Goal: Information Seeking & Learning: Learn about a topic

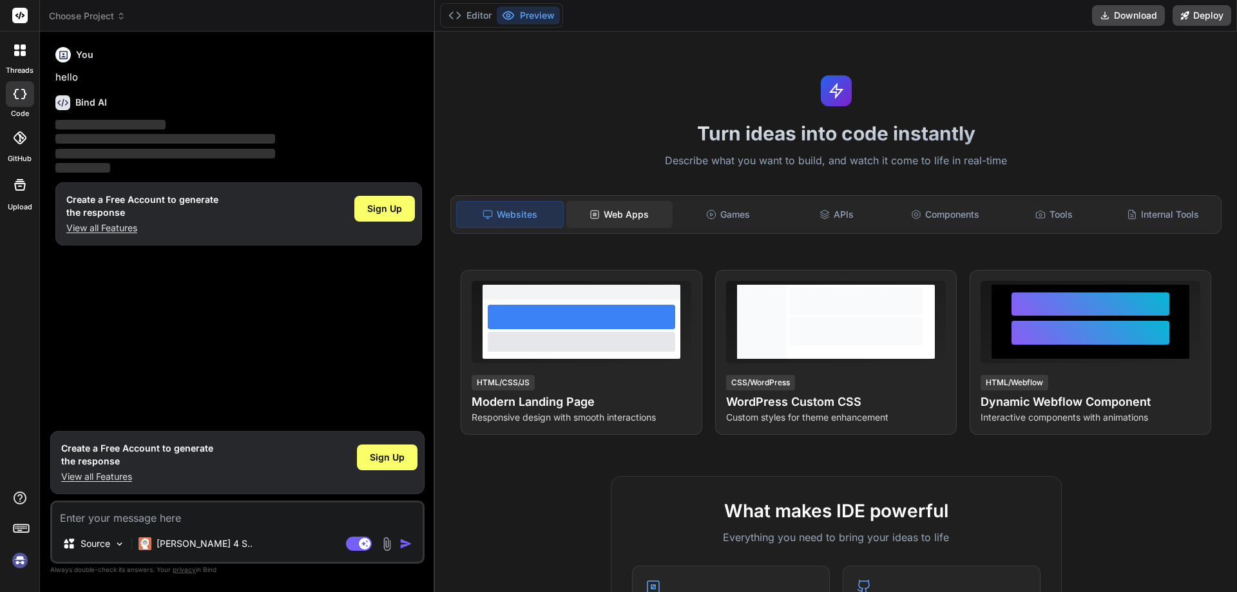
click at [617, 218] on div "Web Apps" at bounding box center [619, 214] width 106 height 27
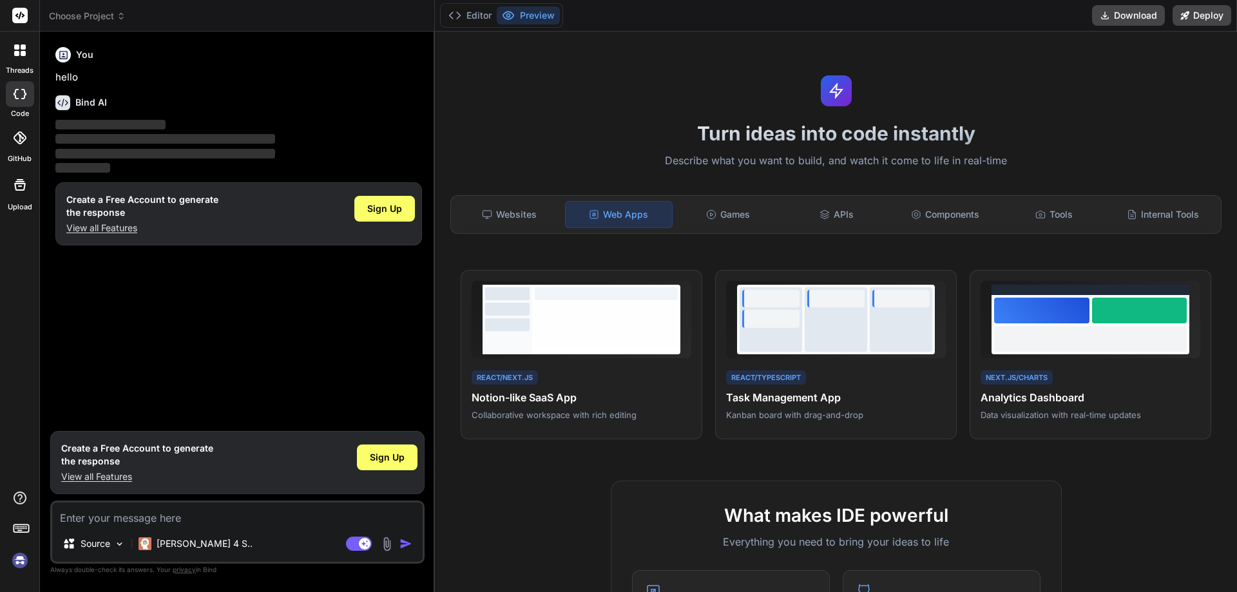
type textarea "x"
click at [727, 217] on div "Games" at bounding box center [728, 214] width 106 height 27
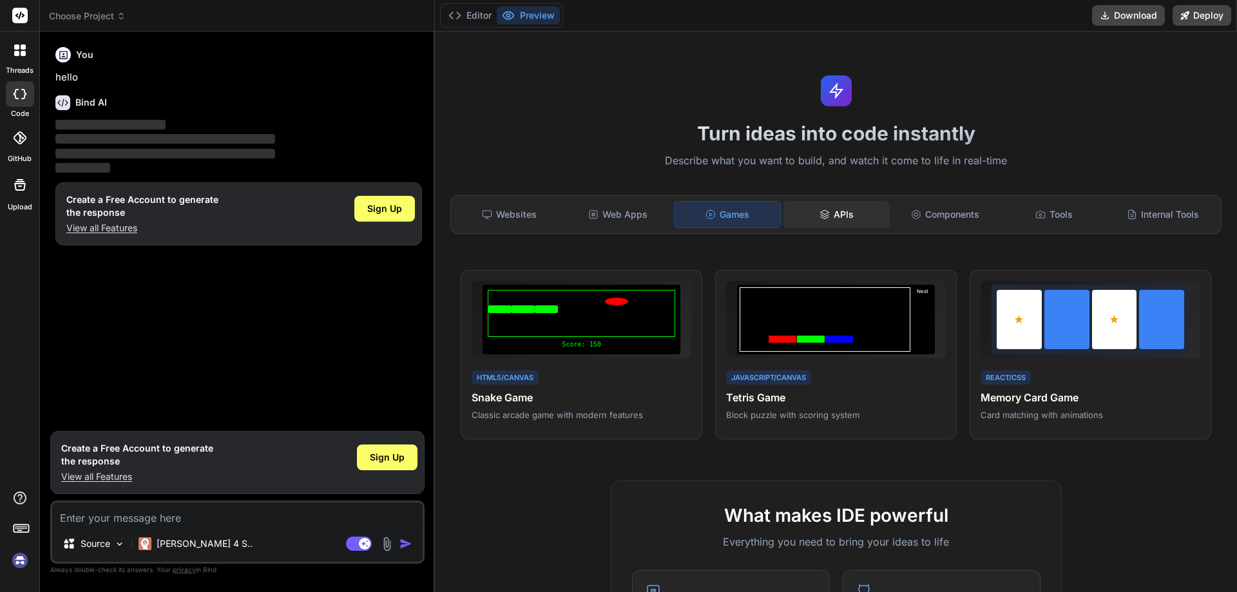
click at [822, 214] on icon at bounding box center [825, 214] width 10 height 10
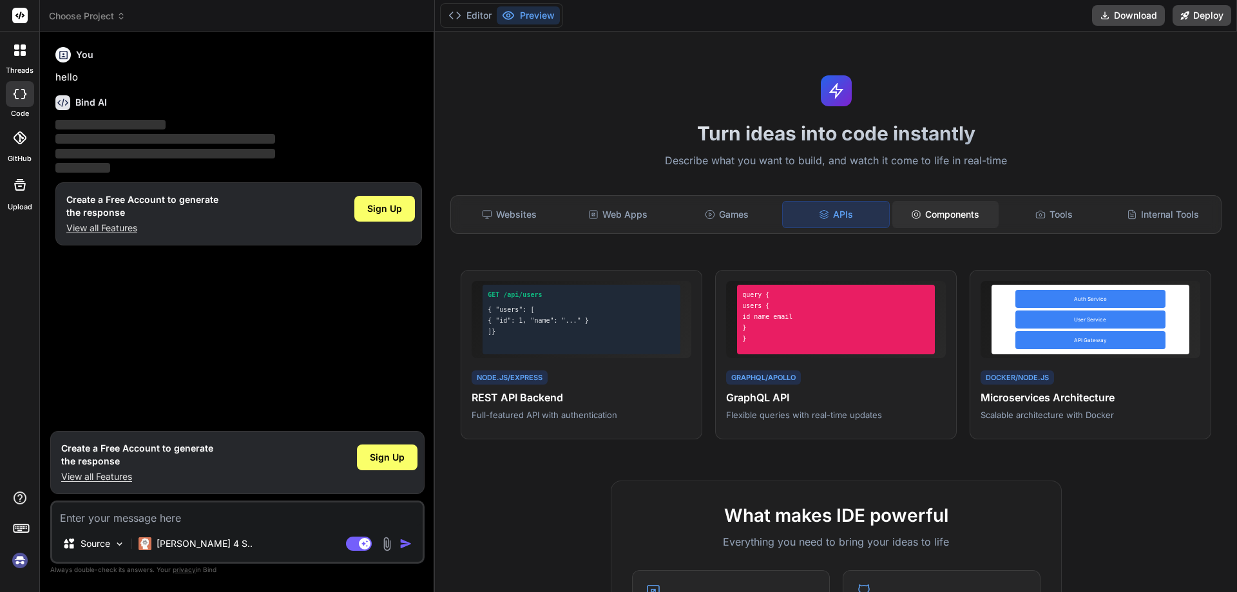
click at [919, 216] on div "Components" at bounding box center [945, 214] width 106 height 27
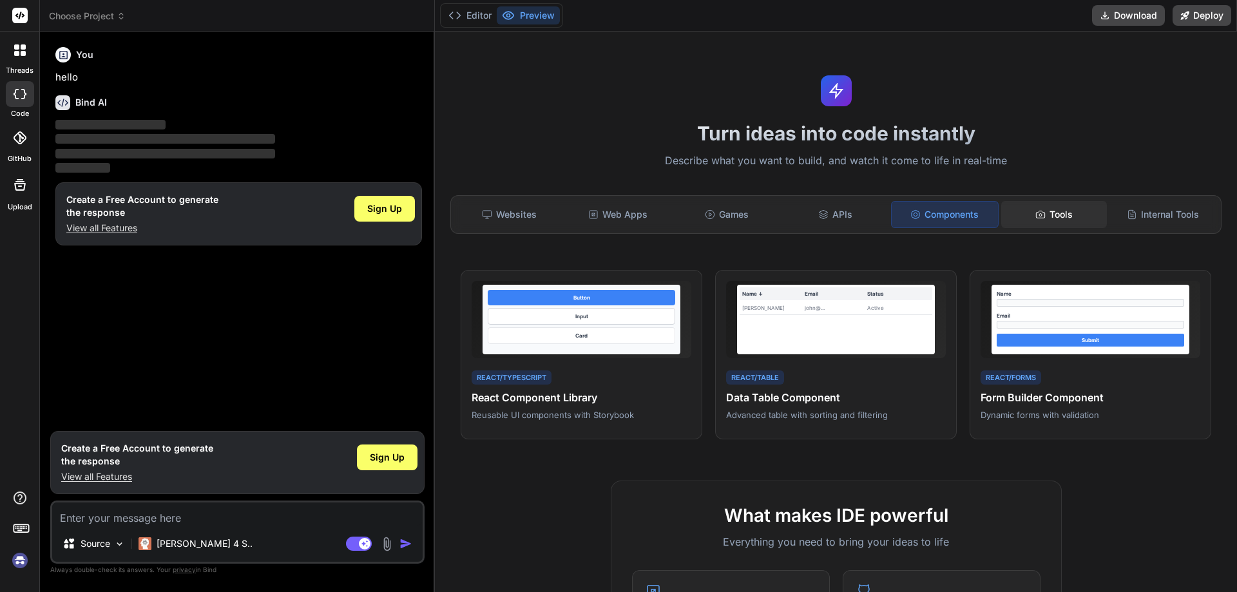
click at [1048, 216] on div "Tools" at bounding box center [1054, 214] width 106 height 27
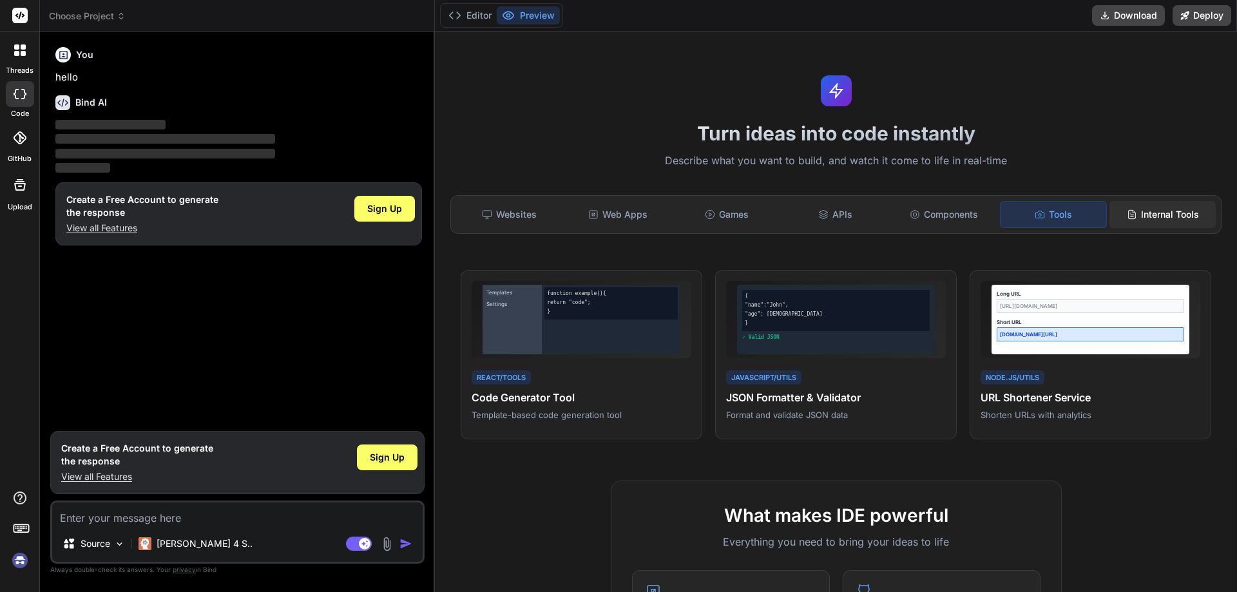
click at [1166, 214] on div "Internal Tools" at bounding box center [1162, 214] width 106 height 27
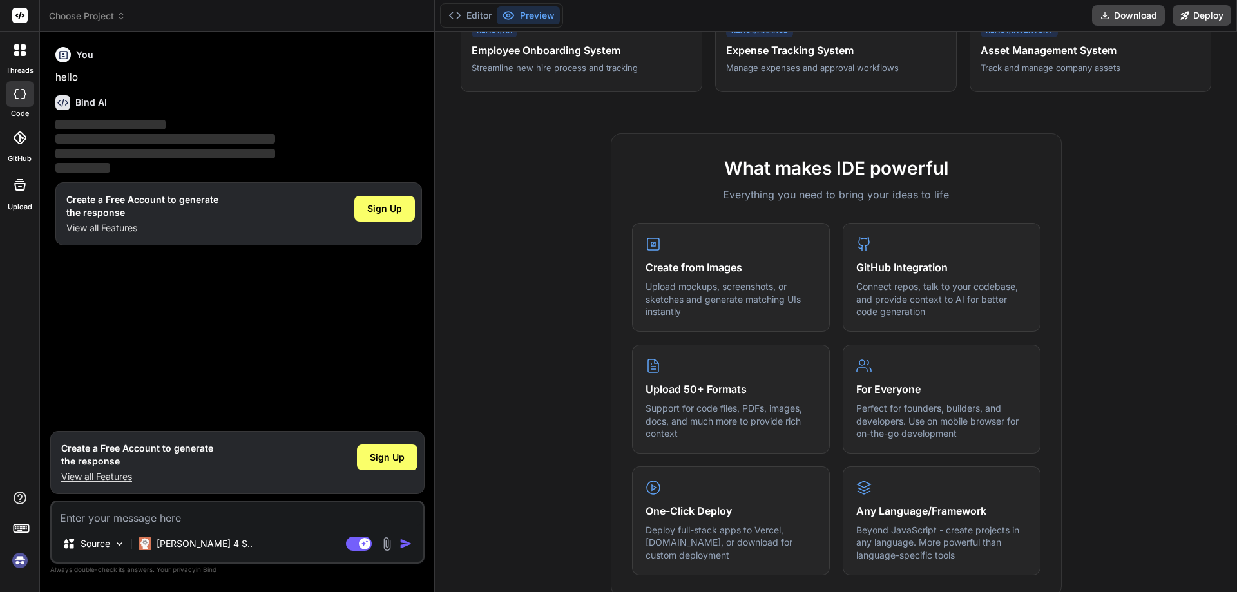
scroll to position [387, 0]
